Goal: Task Accomplishment & Management: Use online tool/utility

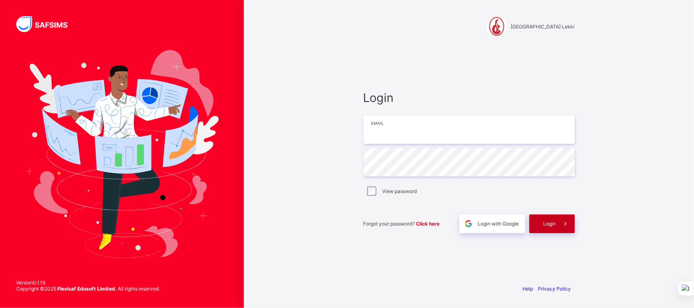
type input "**********"
click at [551, 224] on span "Login" at bounding box center [549, 224] width 13 height 6
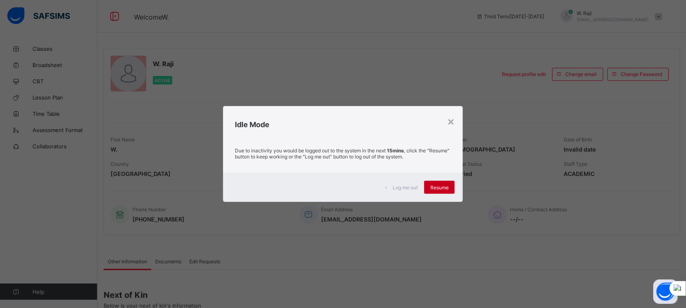
click at [431, 189] on div "Resume" at bounding box center [439, 187] width 30 height 13
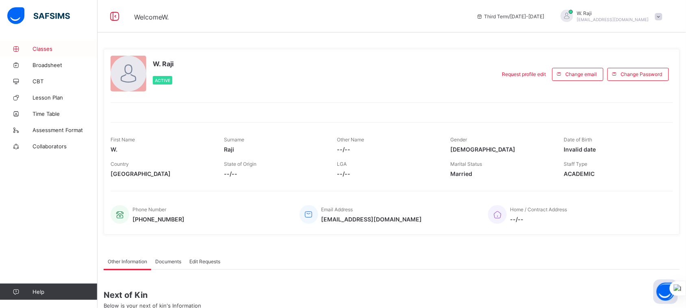
click at [50, 48] on span "Classes" at bounding box center [65, 49] width 65 height 7
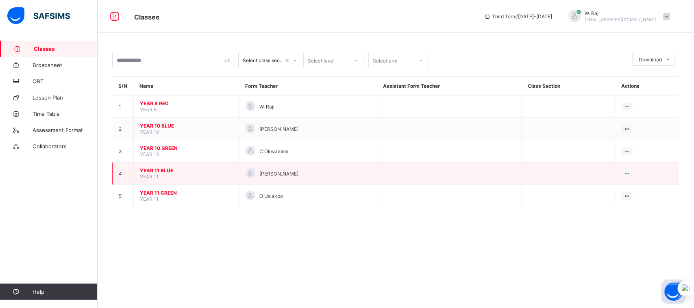
click at [153, 167] on span "YEAR 11 BLUE" at bounding box center [186, 170] width 93 height 6
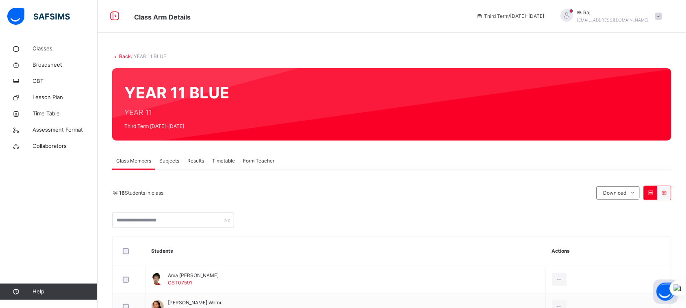
click at [166, 161] on span "Subjects" at bounding box center [169, 160] width 20 height 7
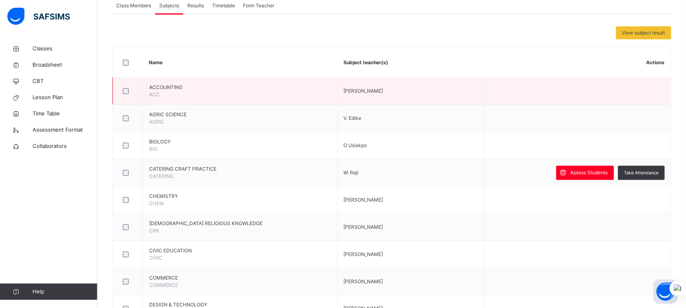
scroll to position [156, 0]
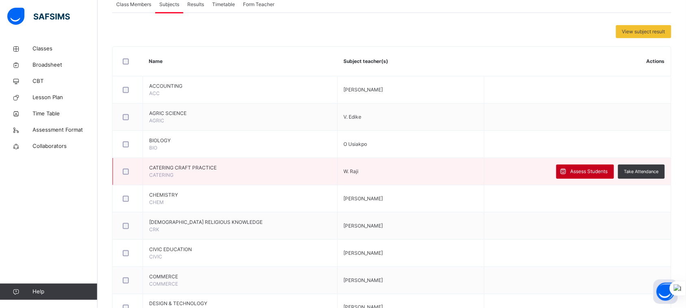
click at [602, 171] on span "Assess Students" at bounding box center [589, 171] width 37 height 7
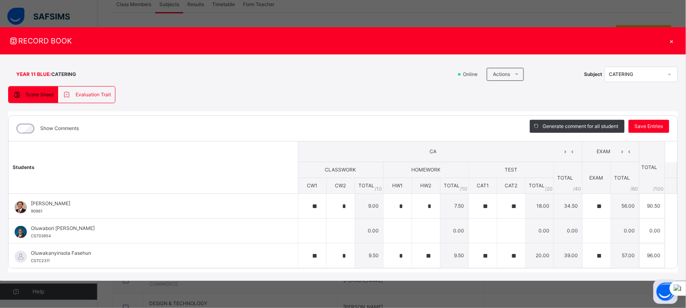
click at [671, 37] on div "×" at bounding box center [672, 40] width 12 height 11
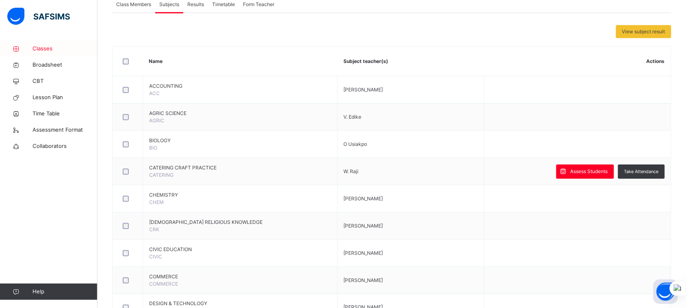
click at [35, 50] on span "Classes" at bounding box center [65, 49] width 65 height 8
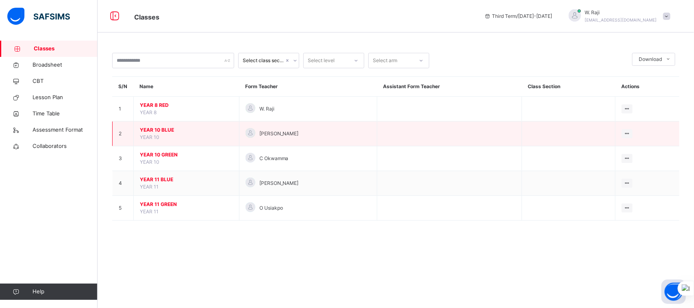
click at [152, 130] on span "YEAR 10 BLUE" at bounding box center [186, 129] width 93 height 7
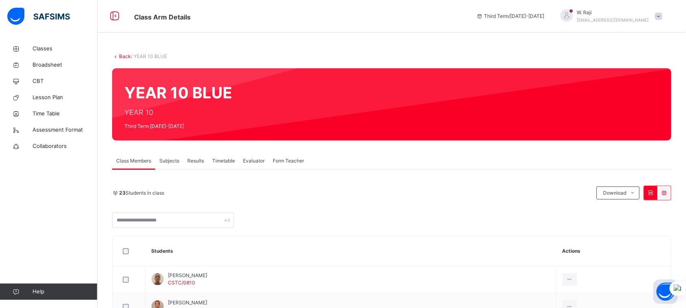
click at [165, 161] on span "Subjects" at bounding box center [169, 160] width 20 height 7
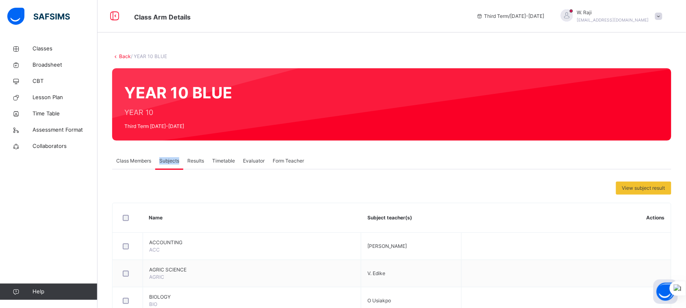
click at [165, 161] on span "Subjects" at bounding box center [169, 160] width 20 height 7
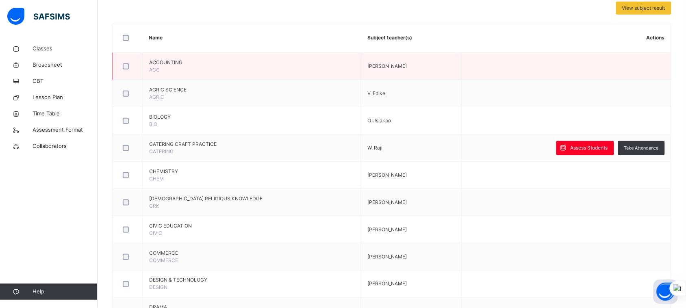
scroll to position [181, 0]
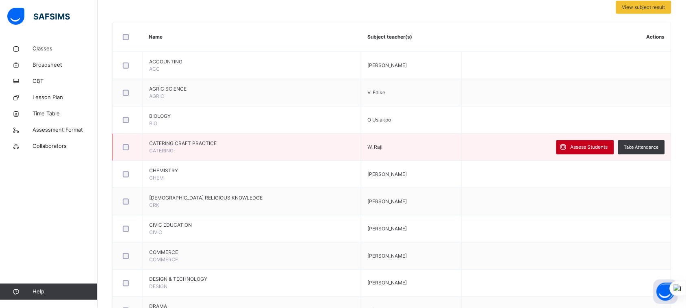
click at [571, 148] on span at bounding box center [563, 147] width 14 height 14
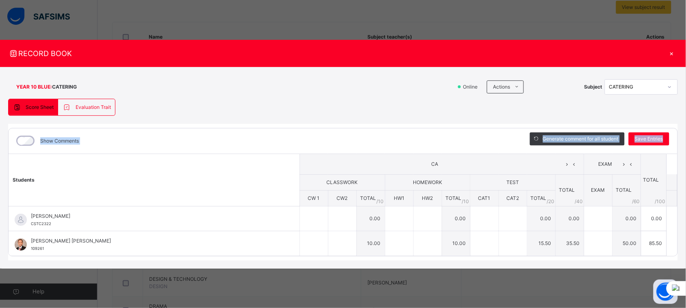
type input "**"
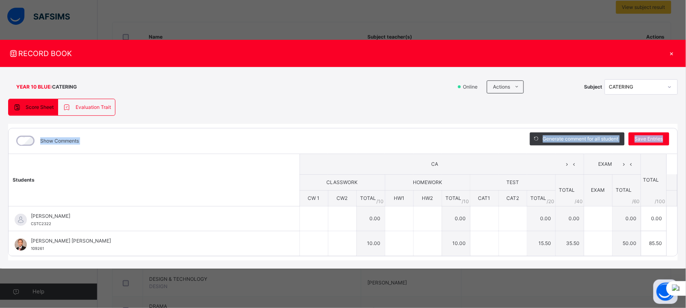
type input "**"
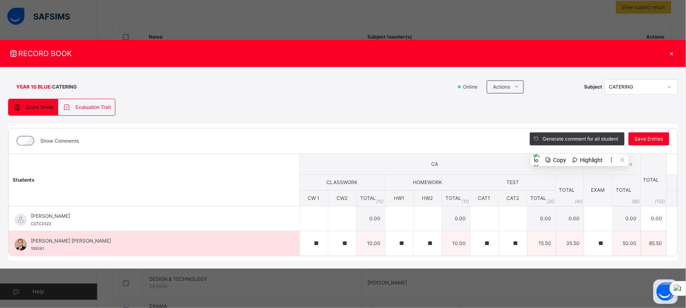
click at [648, 247] on td "85.50" at bounding box center [654, 243] width 26 height 25
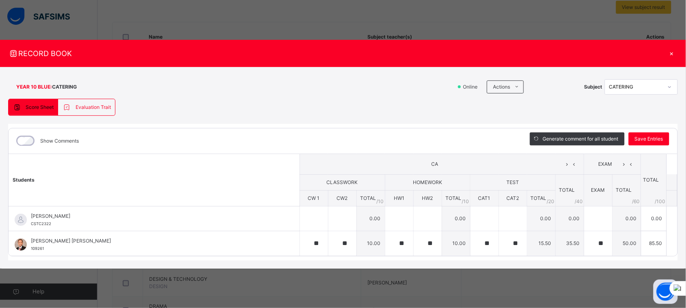
click at [673, 54] on div "×" at bounding box center [672, 53] width 12 height 11
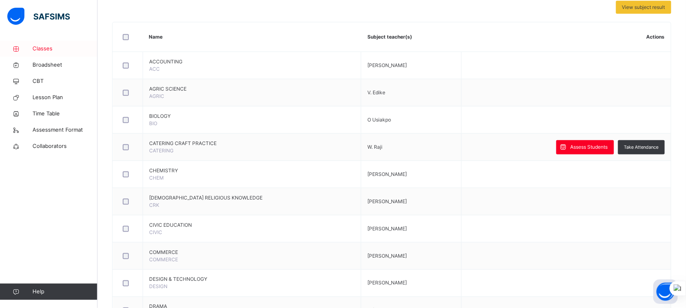
click at [46, 52] on span "Classes" at bounding box center [65, 49] width 65 height 8
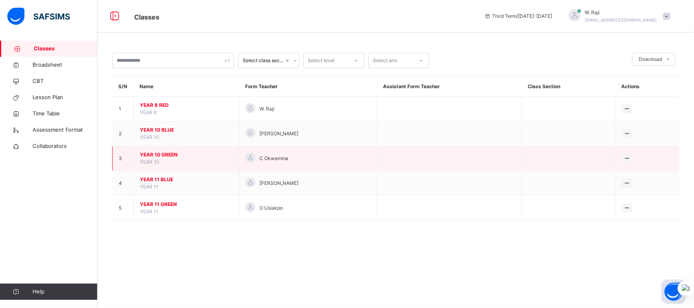
click at [168, 154] on span "YEAR 10 GREEN" at bounding box center [186, 154] width 93 height 7
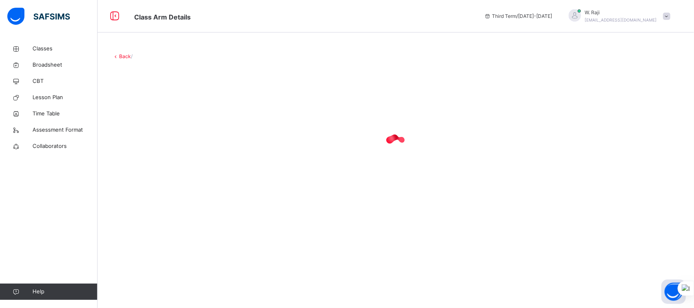
click at [168, 154] on div at bounding box center [395, 145] width 567 height 33
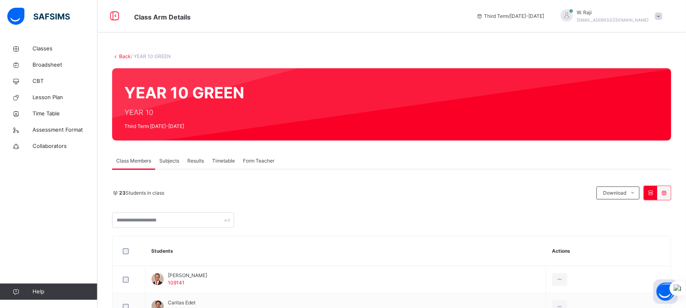
click at [167, 159] on span "Subjects" at bounding box center [169, 160] width 20 height 7
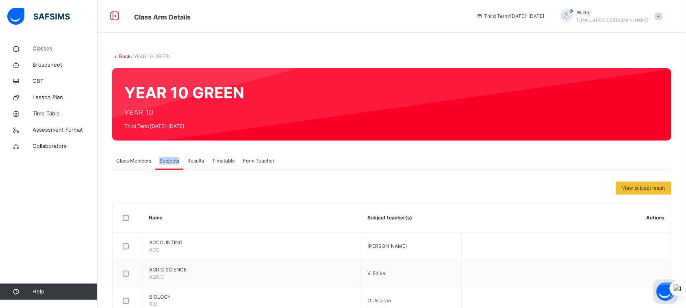
click at [167, 159] on span "Subjects" at bounding box center [169, 160] width 20 height 7
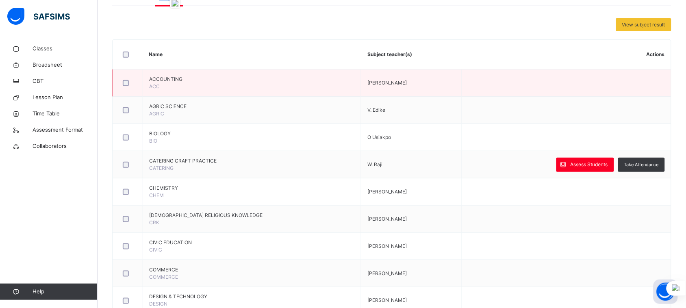
scroll to position [166, 0]
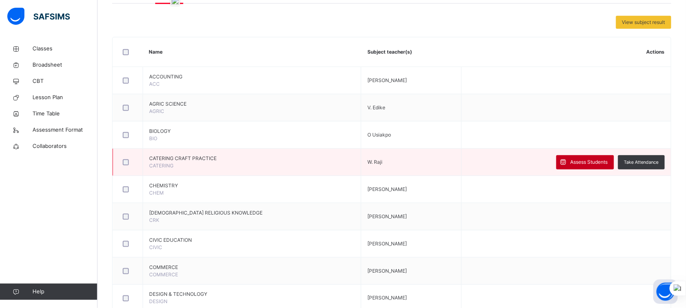
click at [604, 161] on span "Assess Students" at bounding box center [589, 162] width 37 height 7
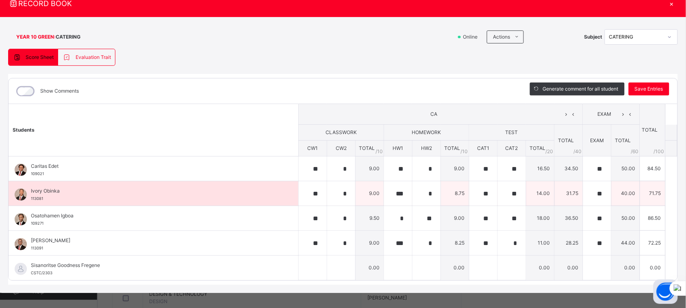
scroll to position [37, 0]
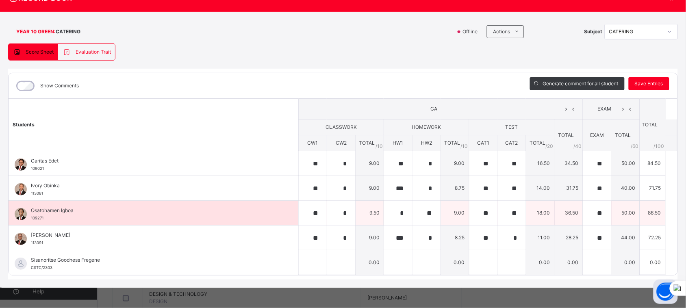
click at [651, 212] on td "86.50" at bounding box center [653, 213] width 26 height 25
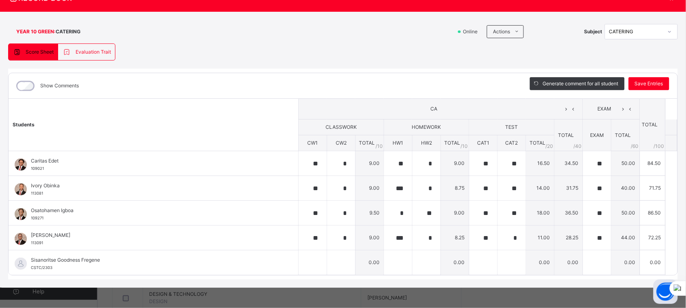
scroll to position [0, 0]
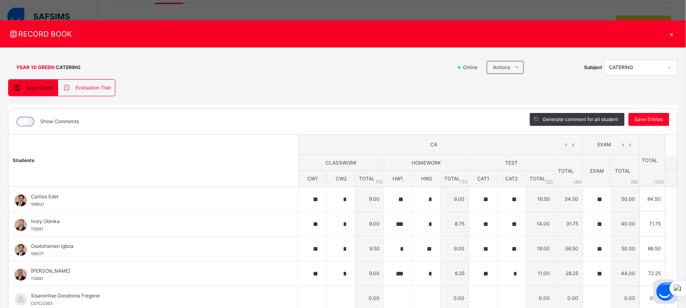
click at [669, 34] on div "×" at bounding box center [672, 33] width 12 height 11
